Goal: Information Seeking & Learning: Learn about a topic

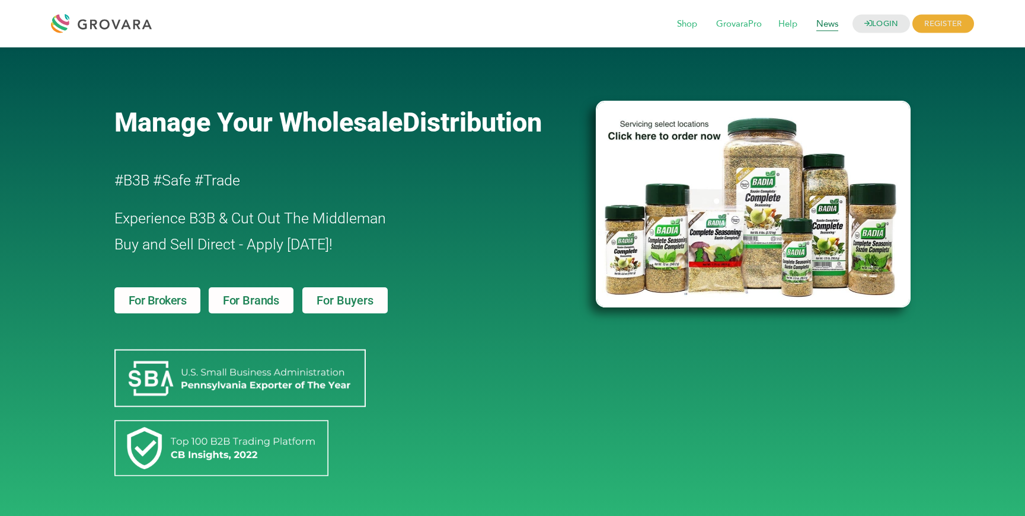
click at [822, 28] on span "News" at bounding box center [827, 24] width 39 height 23
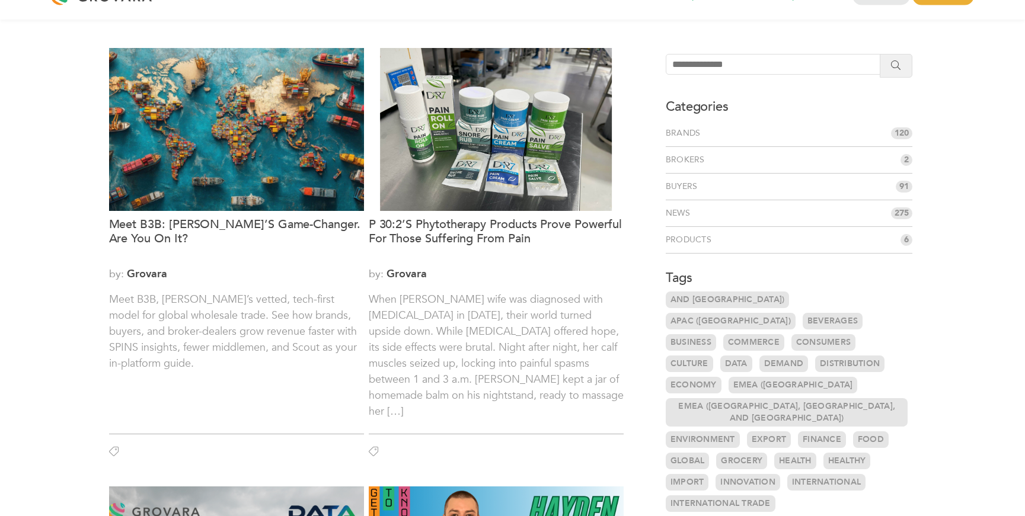
scroll to position [29, 0]
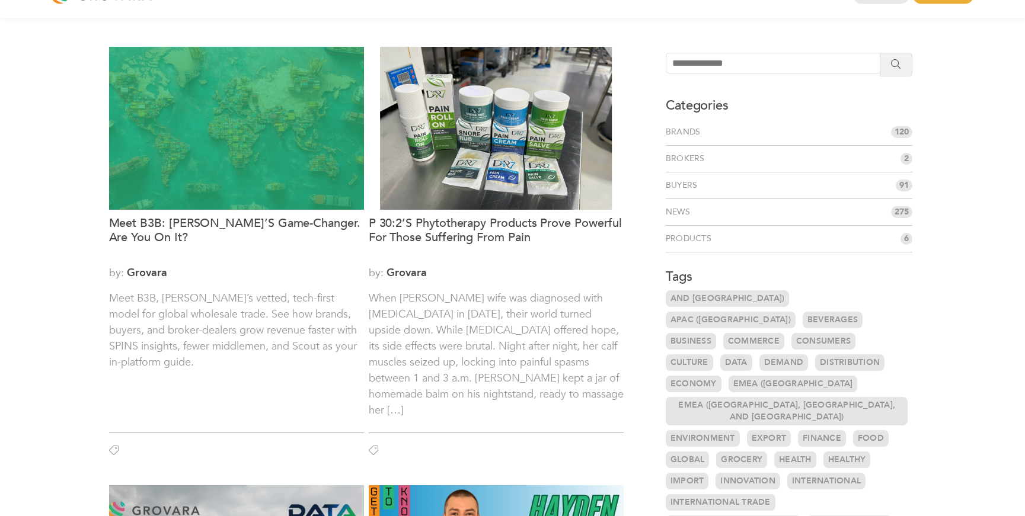
click at [263, 188] on div at bounding box center [236, 128] width 255 height 163
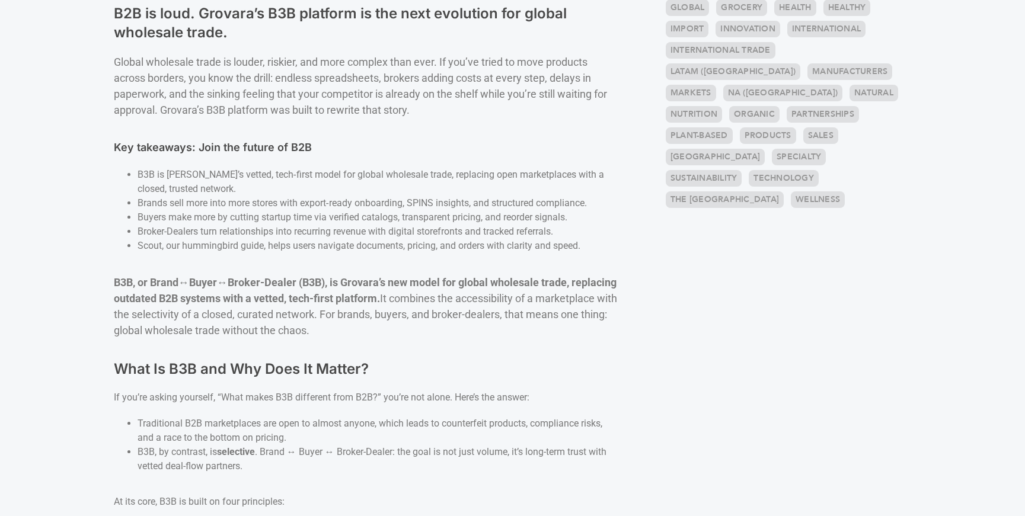
scroll to position [614, 0]
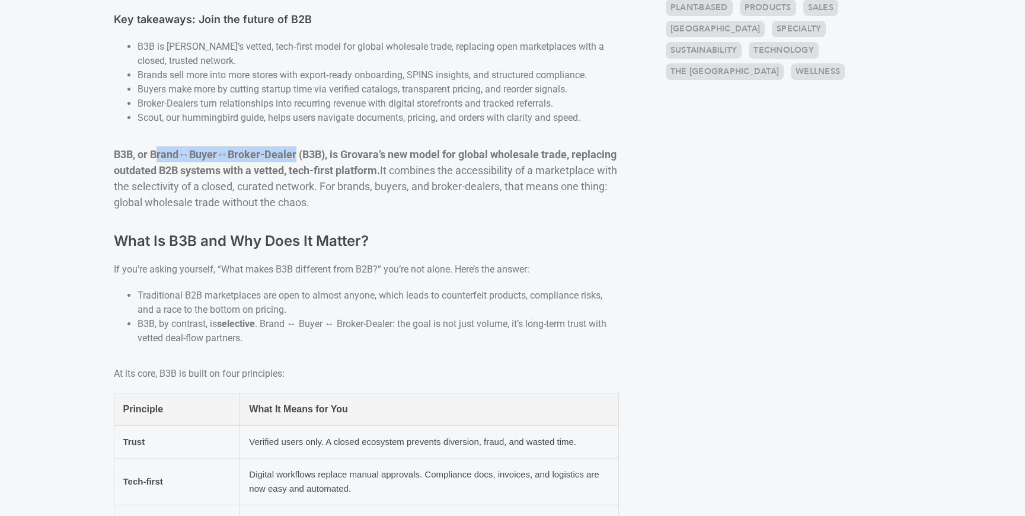
drag, startPoint x: 305, startPoint y: 132, endPoint x: 155, endPoint y: 132, distance: 150.0
click at [155, 146] on p "B3B, or Brand ↔ Buyer ↔ Broker-Dealer (B3B), is Grovara’s new model for global …" at bounding box center [366, 178] width 505 height 64
click at [155, 148] on b "B3B, or Brand" at bounding box center [146, 154] width 65 height 12
drag, startPoint x: 151, startPoint y: 130, endPoint x: 303, endPoint y: 135, distance: 152.4
click at [303, 146] on p "B3B, or Brand ↔ Buyer ↔ Broker-Dealer (B3B), is Grovara’s new model for global …" at bounding box center [366, 178] width 505 height 64
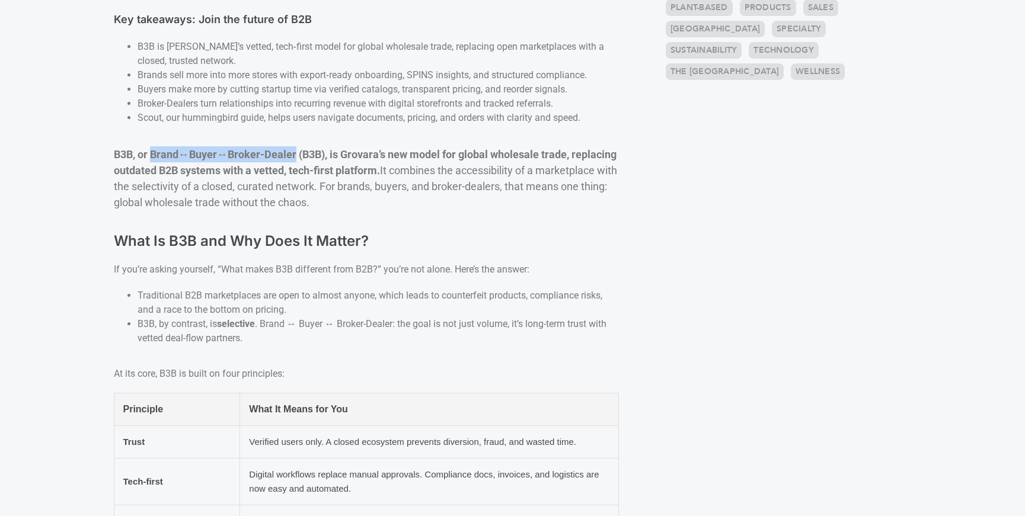
copy p "Brand ↔ [GEOGRAPHIC_DATA] ↔ Broker-Dealer"
